Goal: Task Accomplishment & Management: Manage account settings

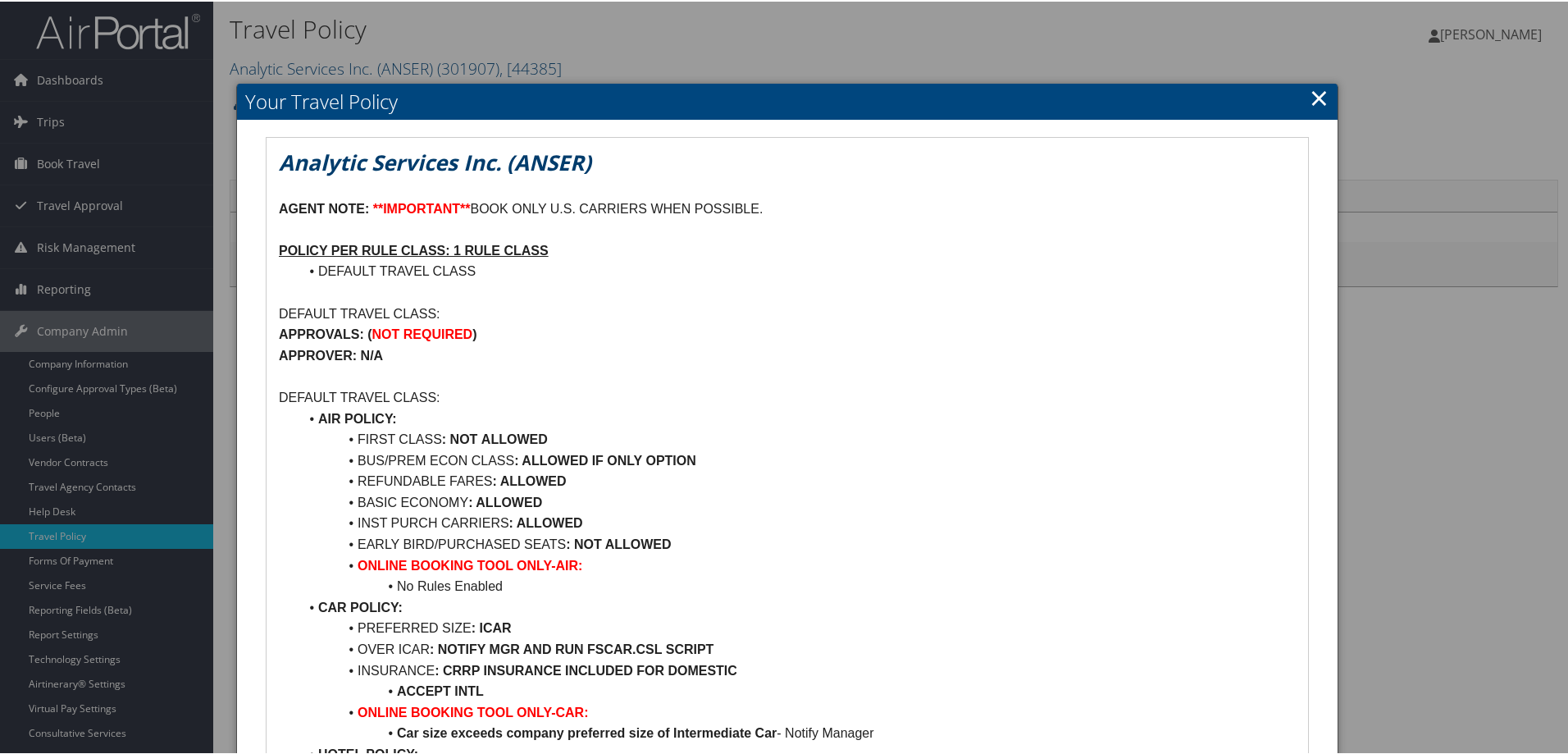
click at [1318, 102] on link "×" at bounding box center [1319, 96] width 19 height 33
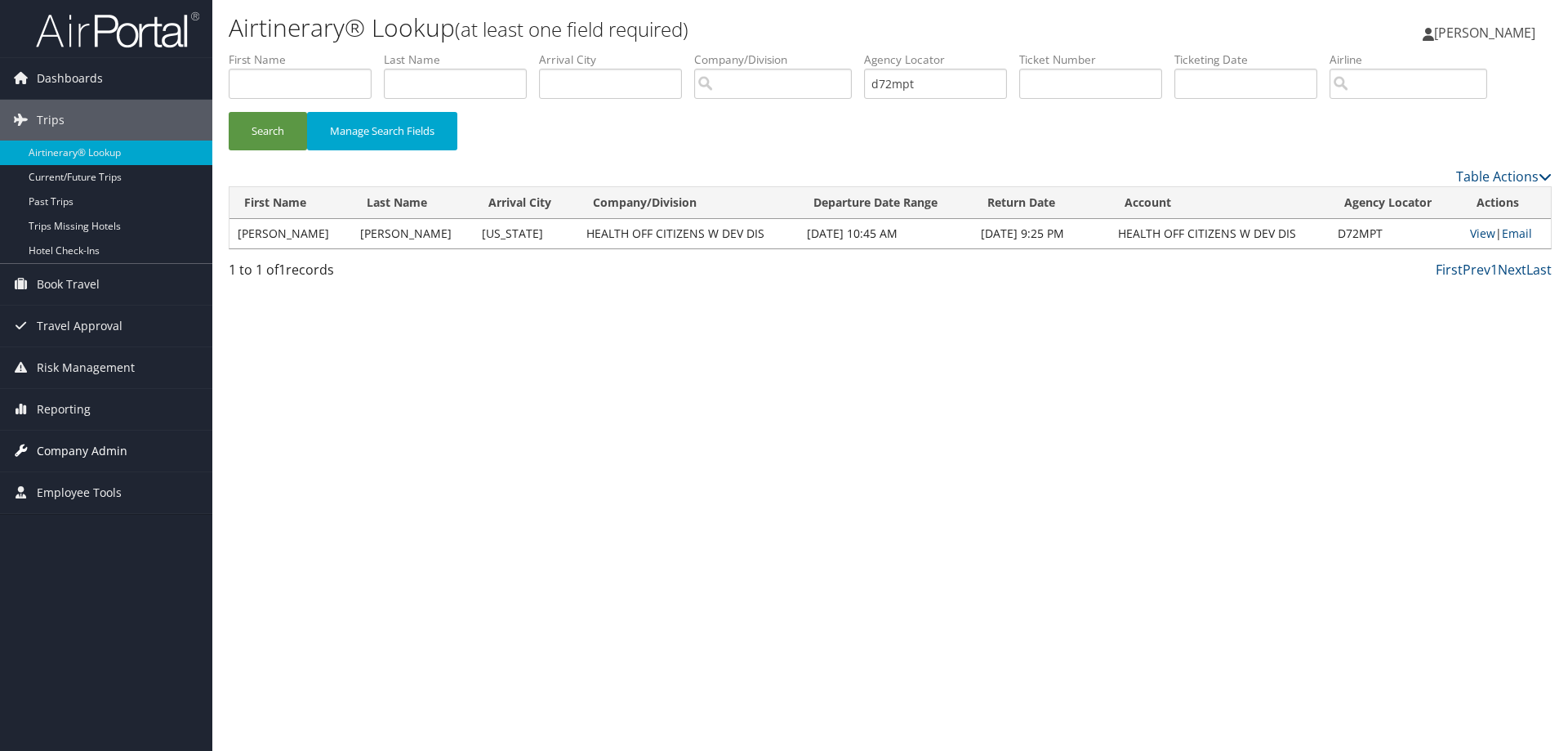
click at [123, 451] on span "Company Admin" at bounding box center [81, 451] width 90 height 41
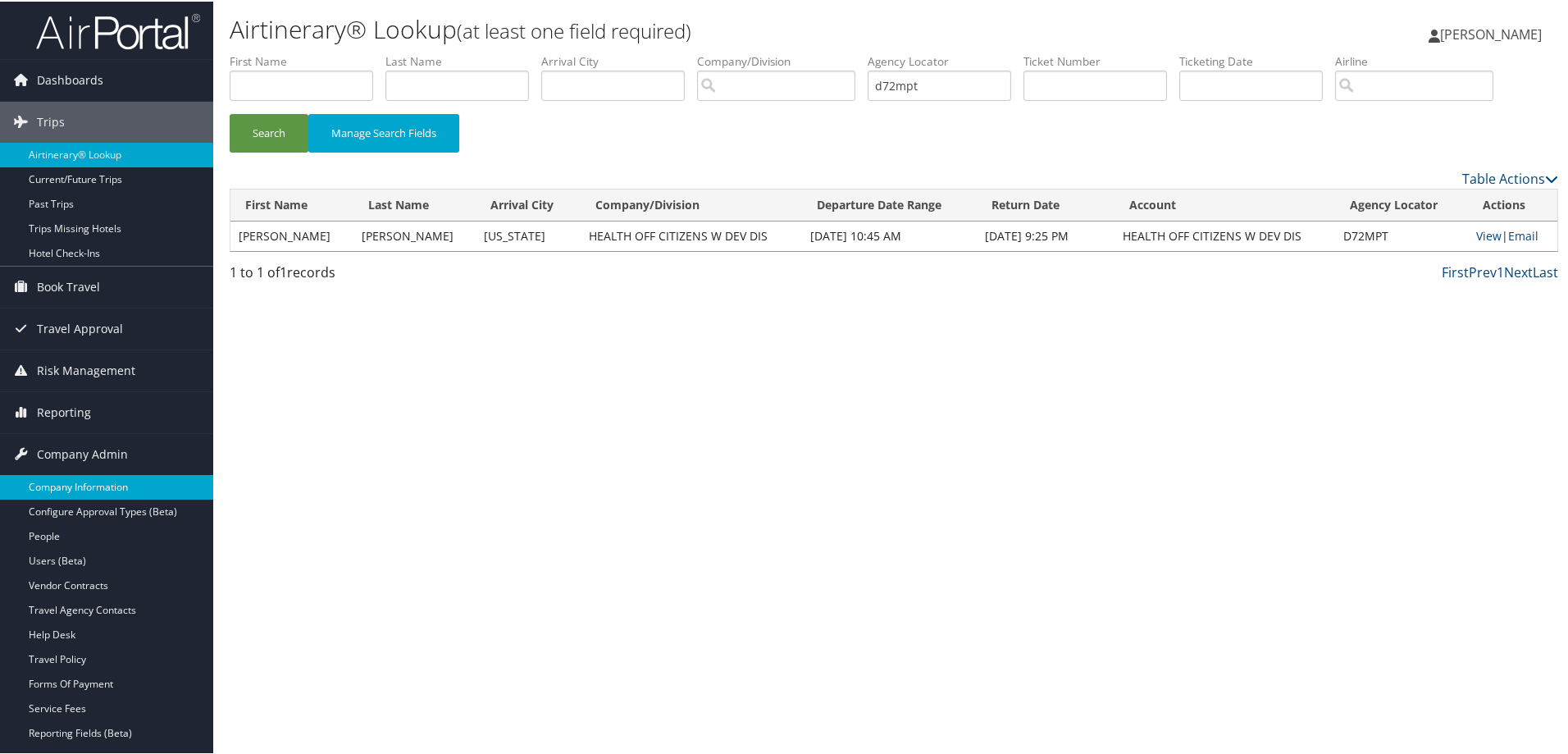
scroll to position [164, 0]
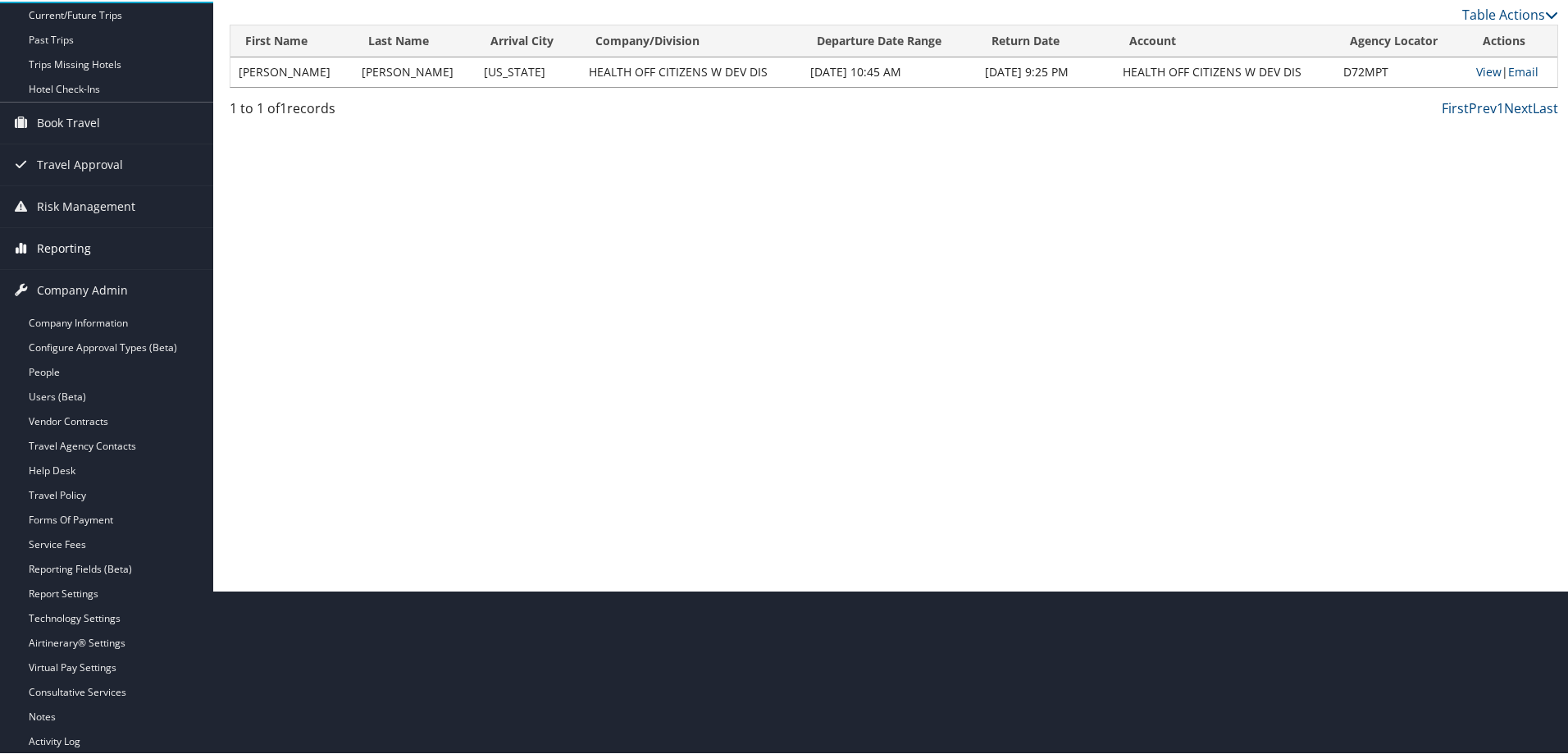
click at [90, 246] on link "Reporting" at bounding box center [106, 247] width 213 height 41
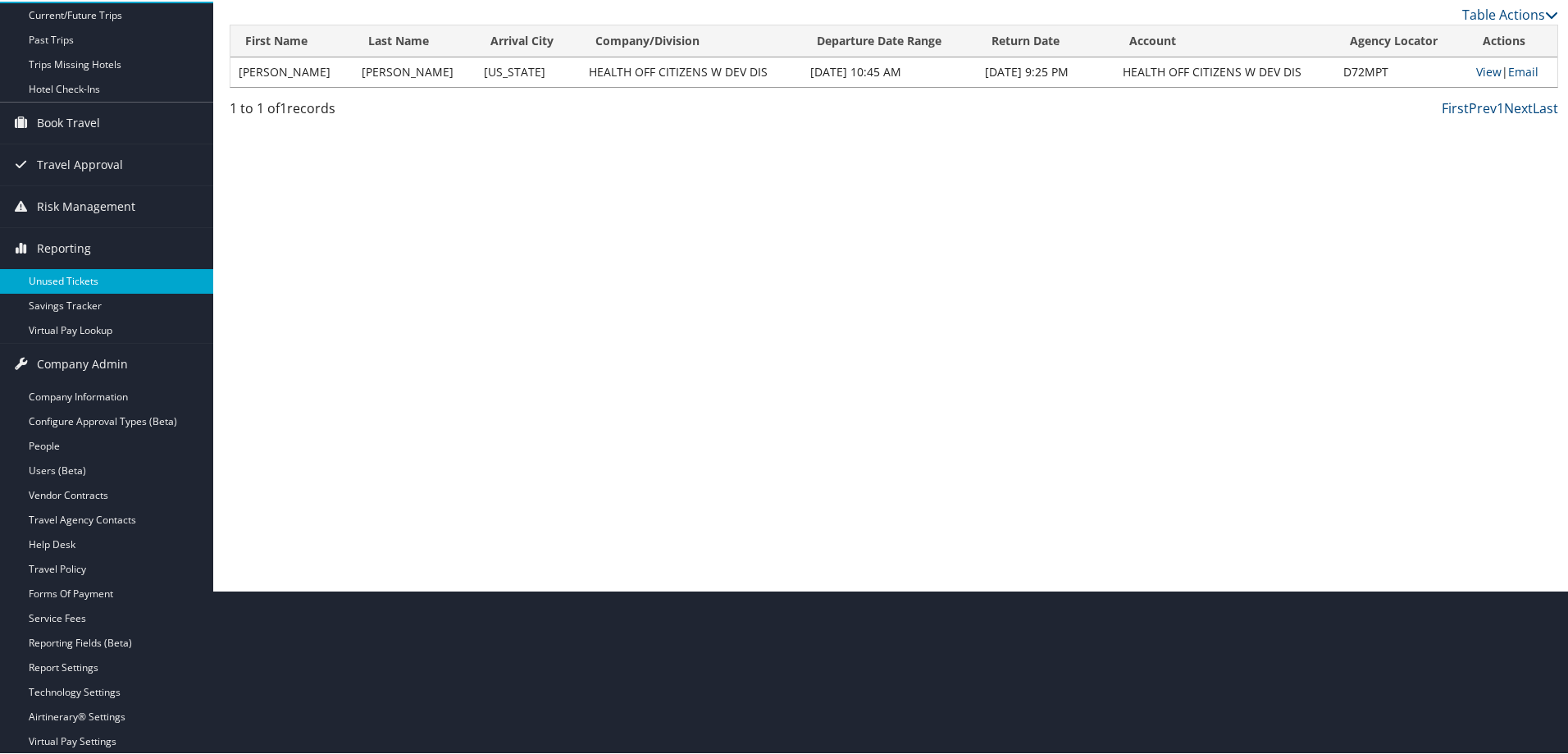
click at [69, 274] on link "Unused Tickets" at bounding box center [106, 279] width 213 height 25
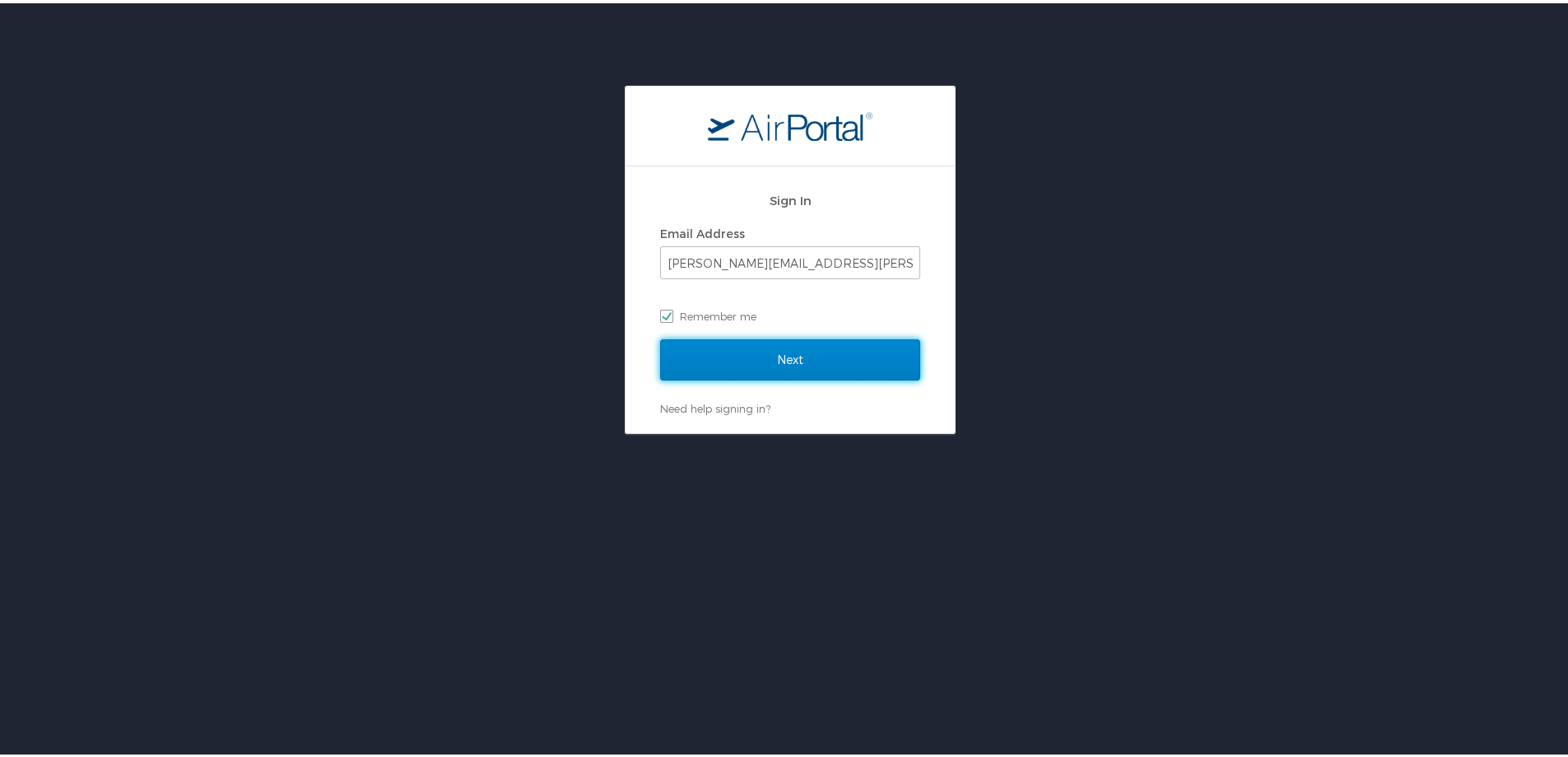
click at [743, 363] on input "Next" at bounding box center [790, 356] width 260 height 41
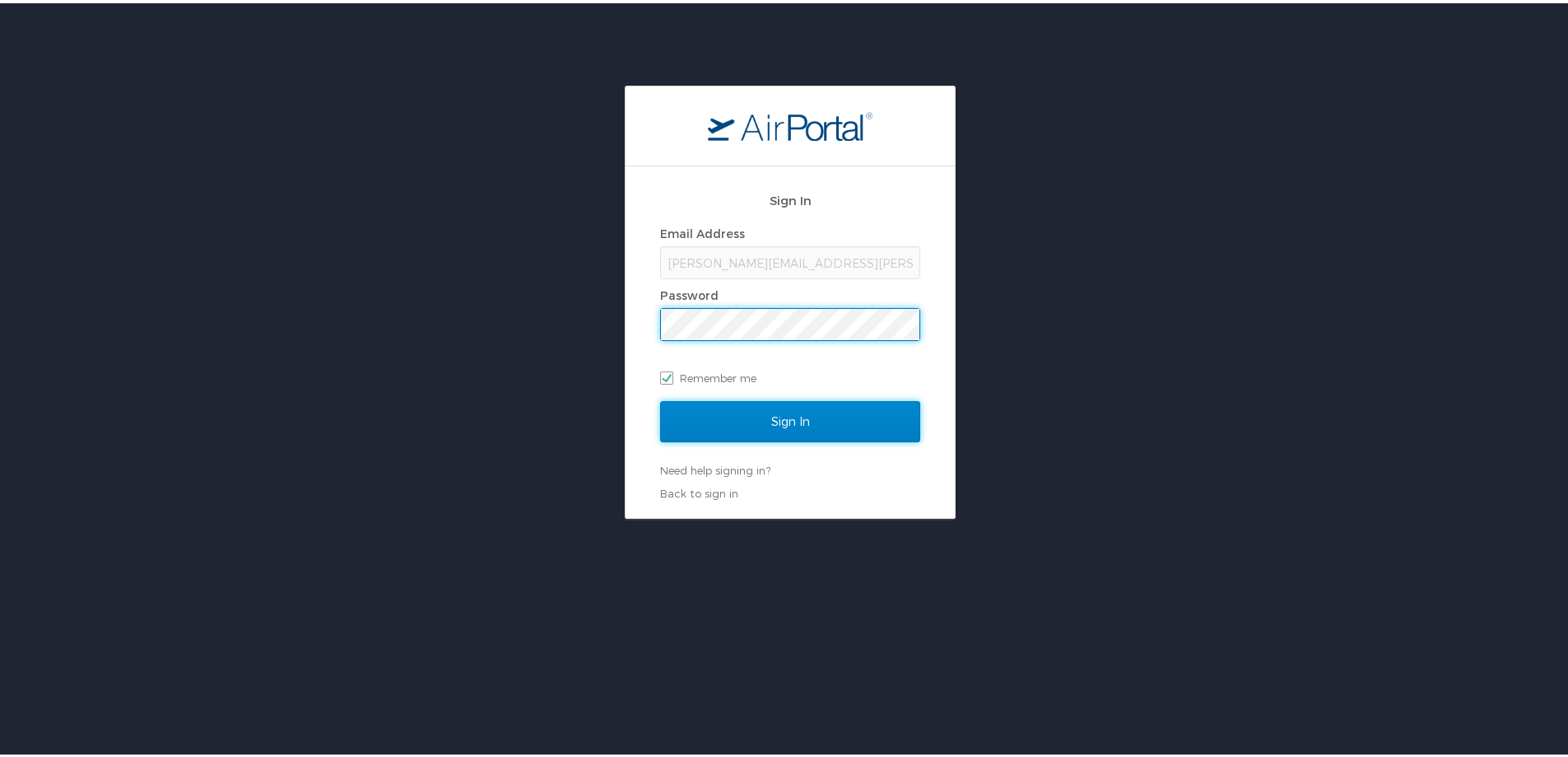
click at [779, 426] on input "Sign In" at bounding box center [790, 419] width 260 height 41
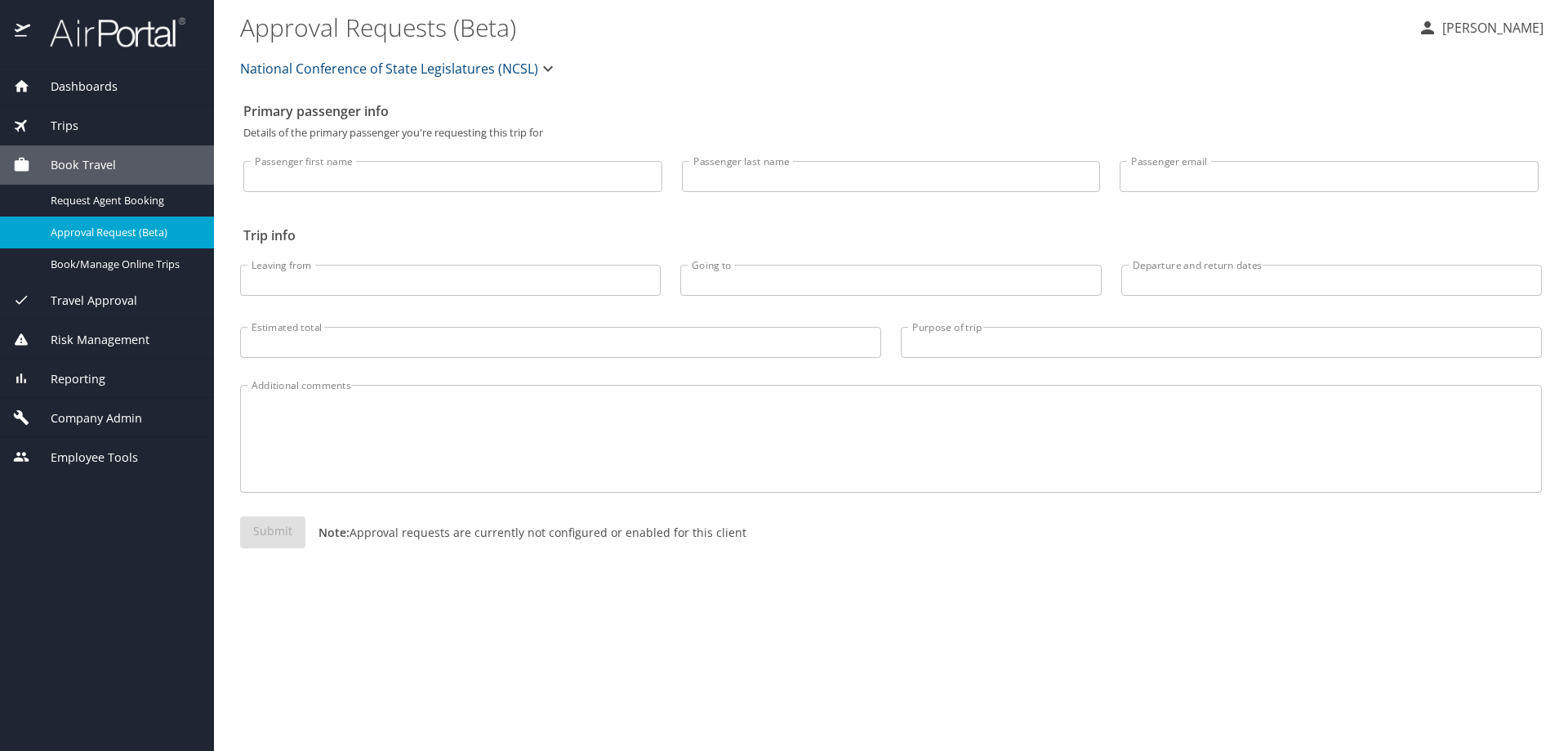
click at [74, 379] on span "Reporting" at bounding box center [68, 379] width 75 height 18
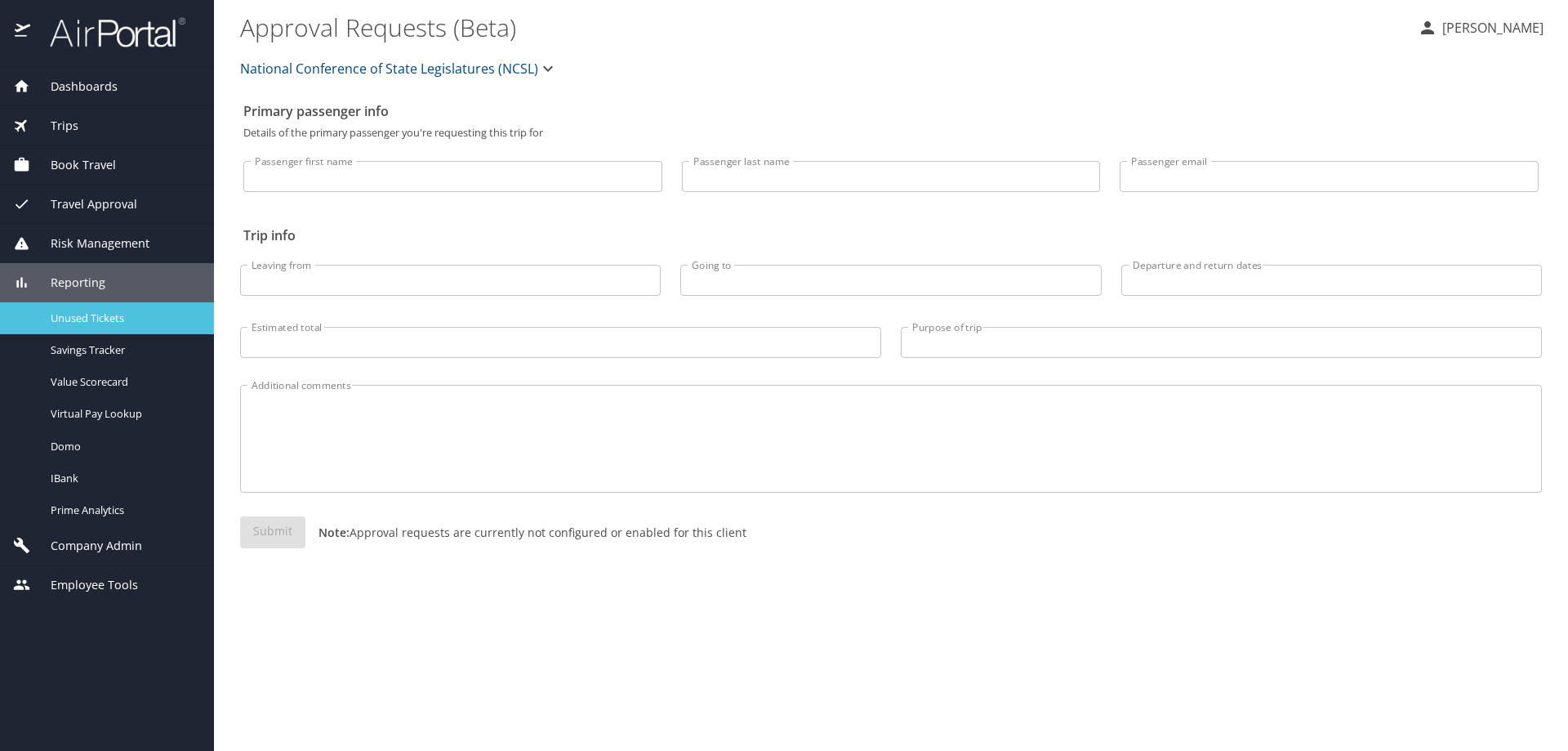
click at [86, 323] on span "Unused Tickets" at bounding box center [123, 318] width 144 height 15
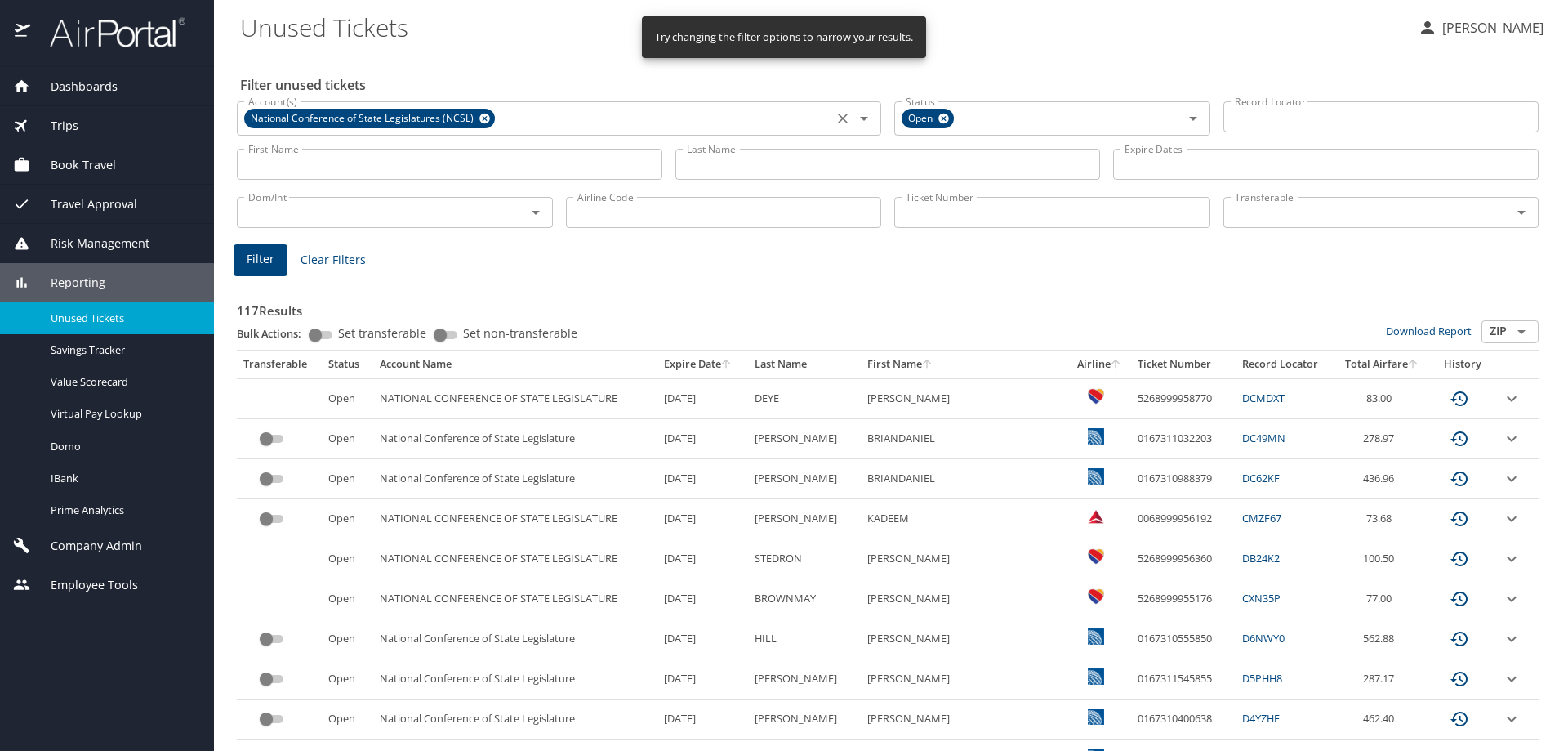
click at [484, 117] on icon at bounding box center [484, 118] width 11 height 11
